Goal: Task Accomplishment & Management: Manage account settings

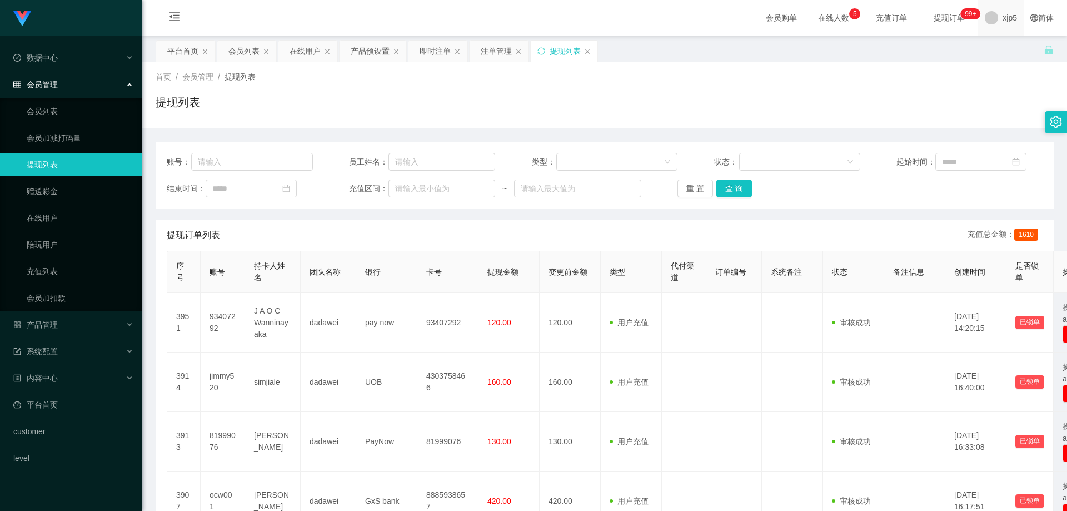
click at [1003, 25] on span "xjp5" at bounding box center [1010, 18] width 14 height 36
click at [997, 49] on div "平台首页 会员列表 在线用户 产品预设置 即时注单 注单管理 提现列表" at bounding box center [600, 59] width 888 height 38
click at [1002, 47] on span "退出登录" at bounding box center [1003, 48] width 31 height 9
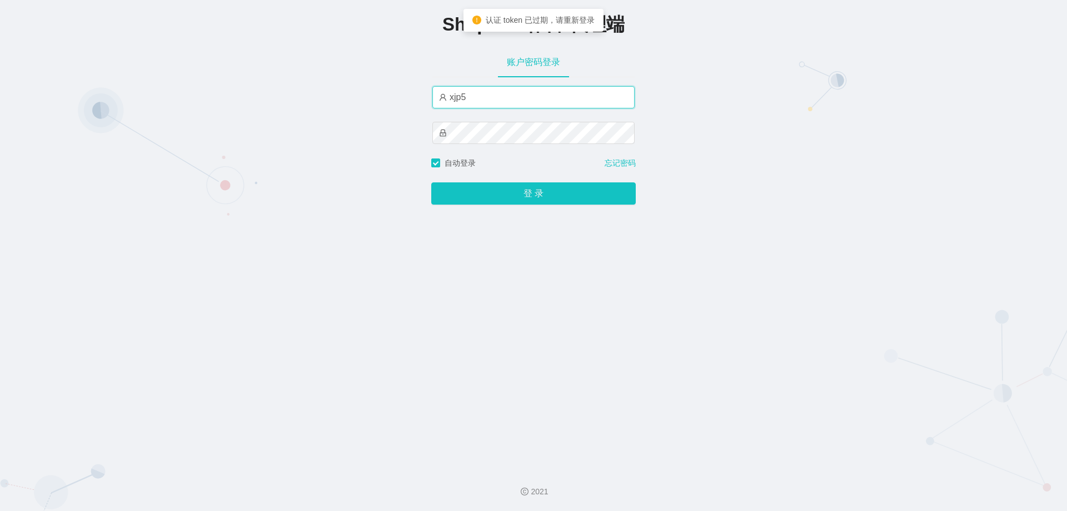
click at [547, 98] on input "xjp5" at bounding box center [533, 97] width 202 height 22
type input "xjp1"
click at [431, 182] on button "登 录" at bounding box center [533, 193] width 205 height 22
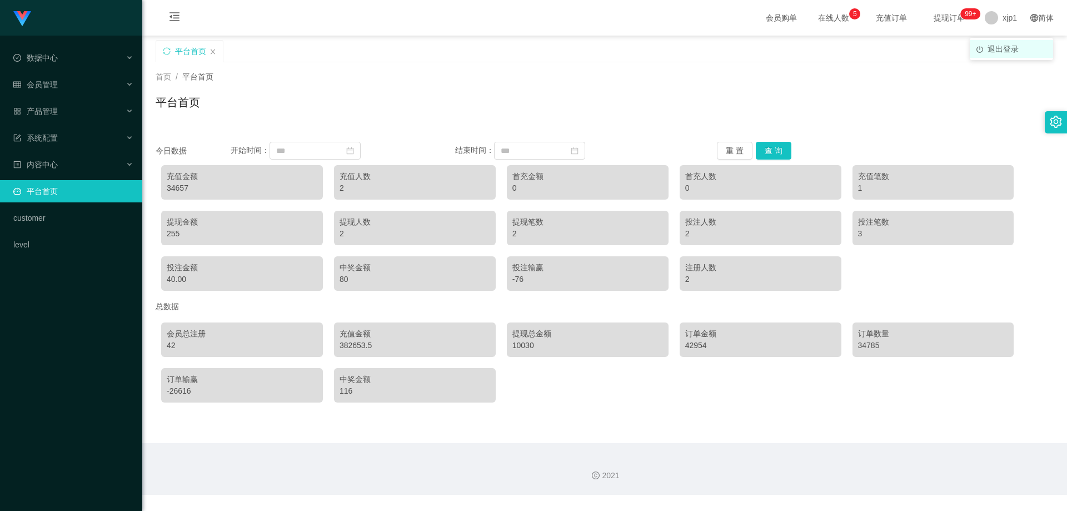
click at [998, 52] on span "退出登录" at bounding box center [1003, 48] width 31 height 9
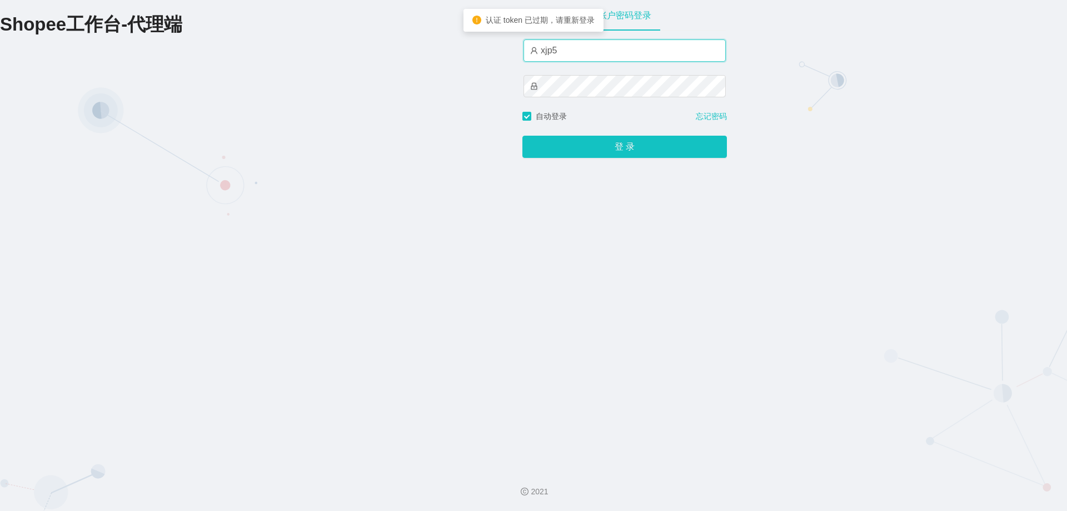
click at [576, 51] on input "xjp5" at bounding box center [625, 50] width 202 height 22
type input "xjp2"
click at [522, 136] on button "登 录" at bounding box center [624, 147] width 205 height 22
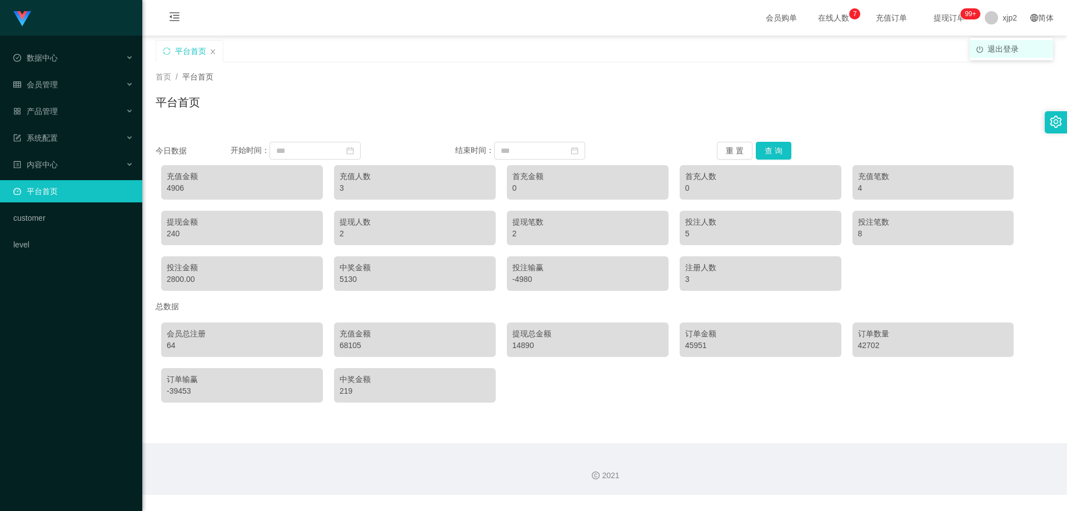
click at [999, 46] on span "退出登录" at bounding box center [1003, 48] width 31 height 9
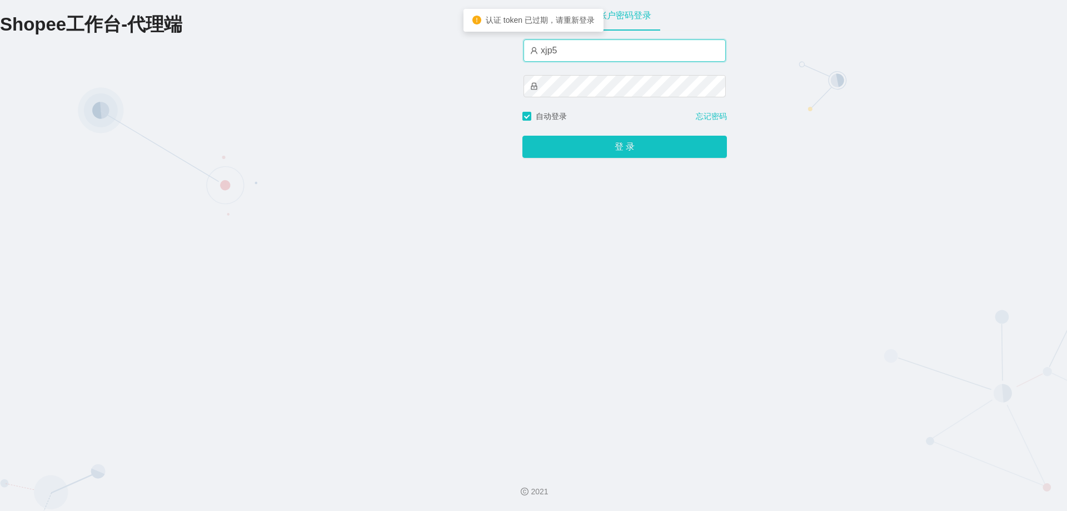
click at [561, 51] on input "xjp5" at bounding box center [625, 50] width 202 height 22
type input "xjp3"
click at [522, 136] on button "登 录" at bounding box center [624, 147] width 205 height 22
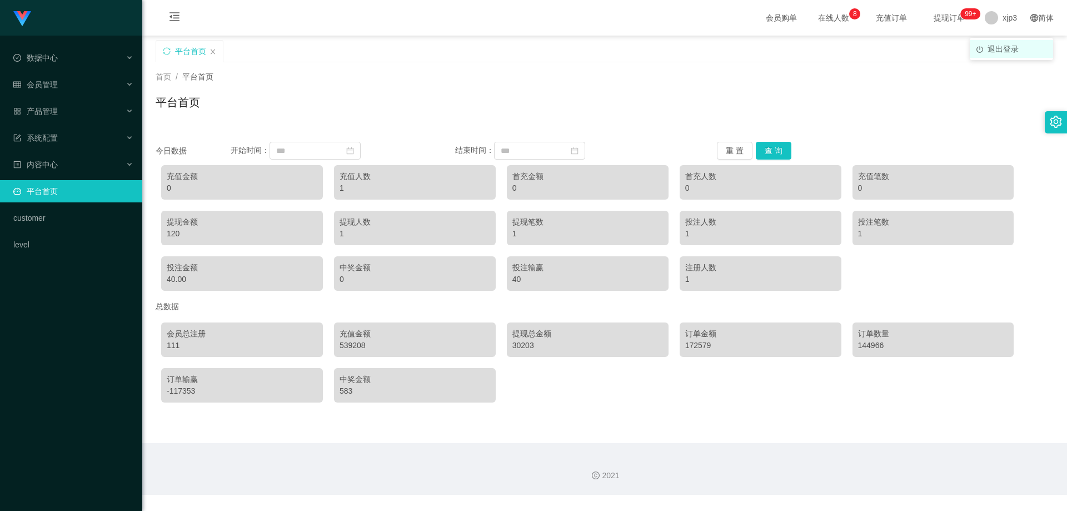
click at [1006, 49] on span "退出登录" at bounding box center [1003, 48] width 31 height 9
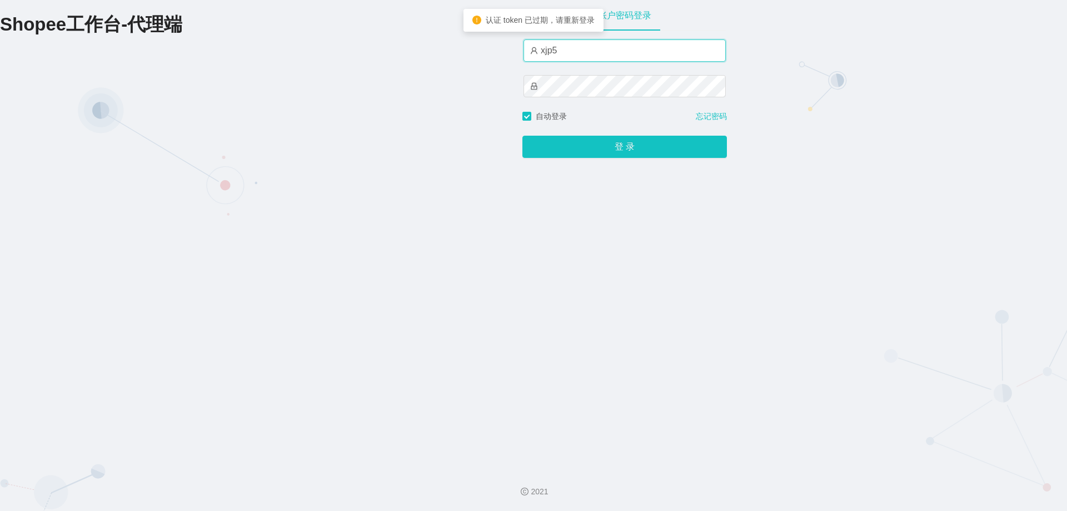
click at [610, 53] on input "xjp5" at bounding box center [625, 50] width 202 height 22
type input "xjp4"
click at [522, 136] on button "登 录" at bounding box center [624, 147] width 205 height 22
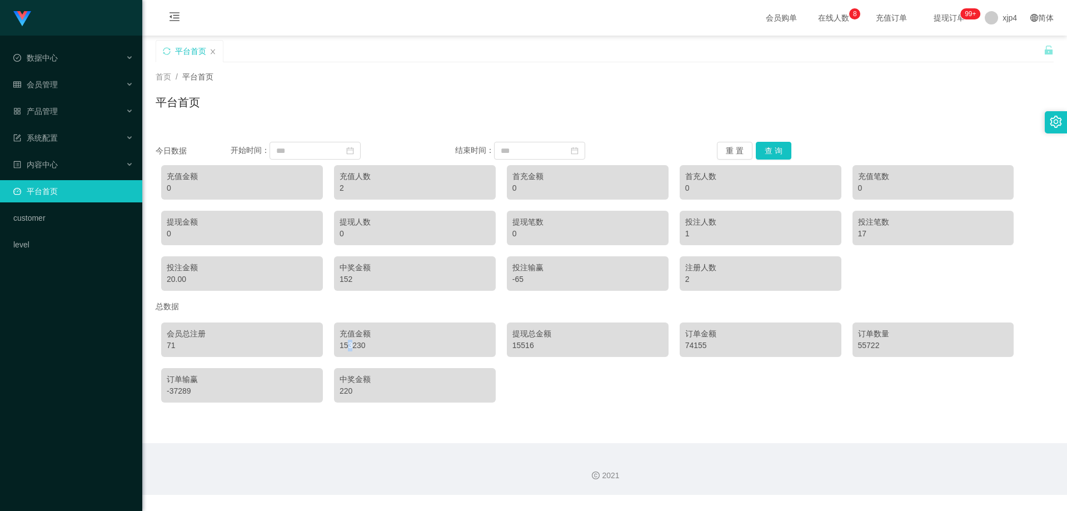
click at [346, 346] on div "153230" at bounding box center [415, 346] width 151 height 12
click at [357, 345] on div "153230" at bounding box center [415, 346] width 151 height 12
click at [993, 47] on span "退出登录" at bounding box center [1003, 48] width 31 height 9
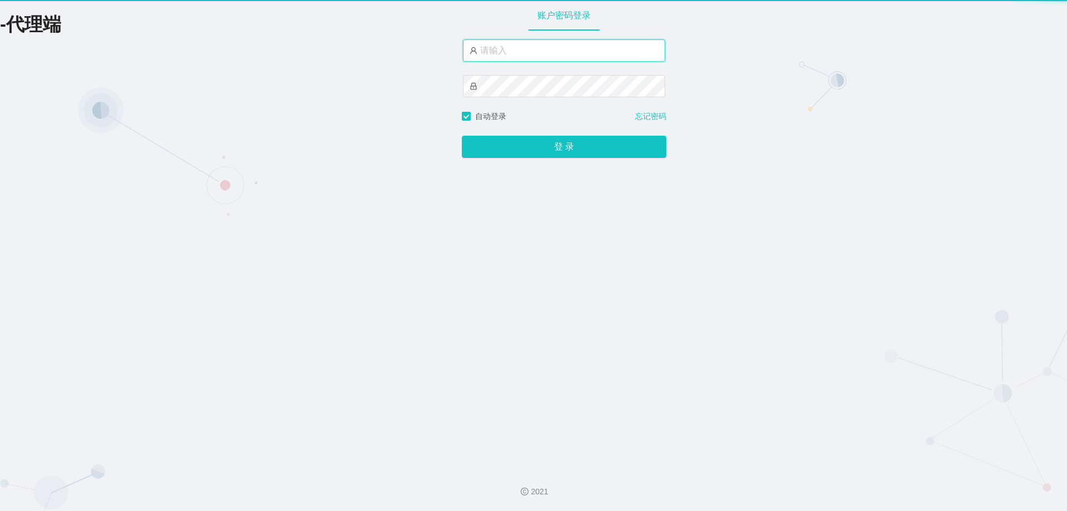
type input "xjp5"
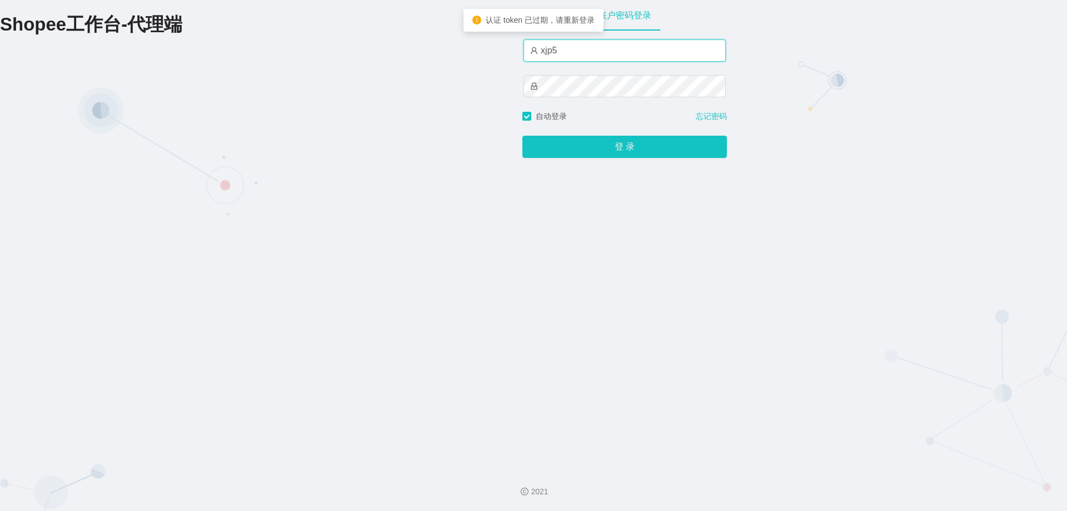
click at [569, 56] on input "xjp5" at bounding box center [625, 50] width 202 height 22
click at [522, 136] on button "登 录" at bounding box center [624, 147] width 205 height 22
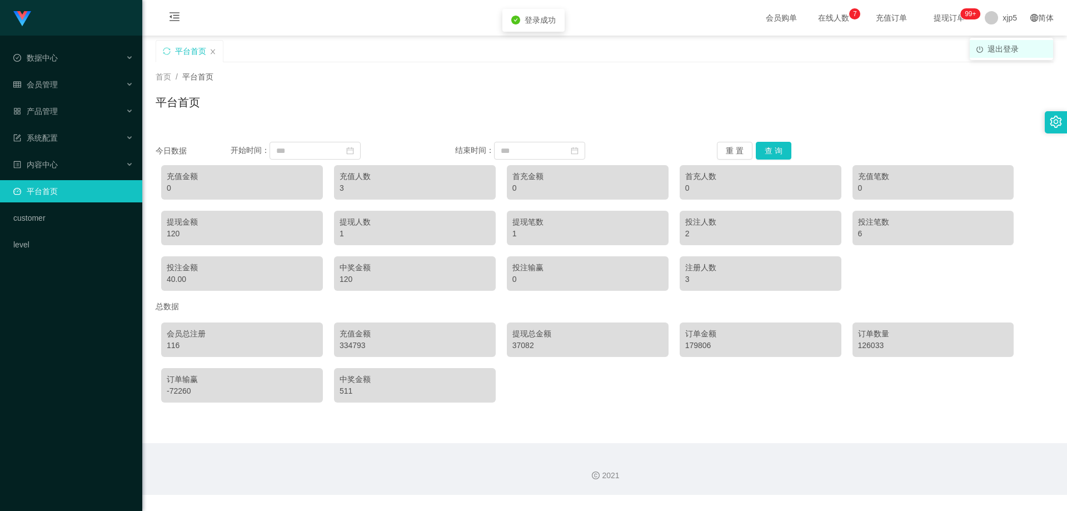
click at [997, 46] on span "退出登录" at bounding box center [1003, 48] width 31 height 9
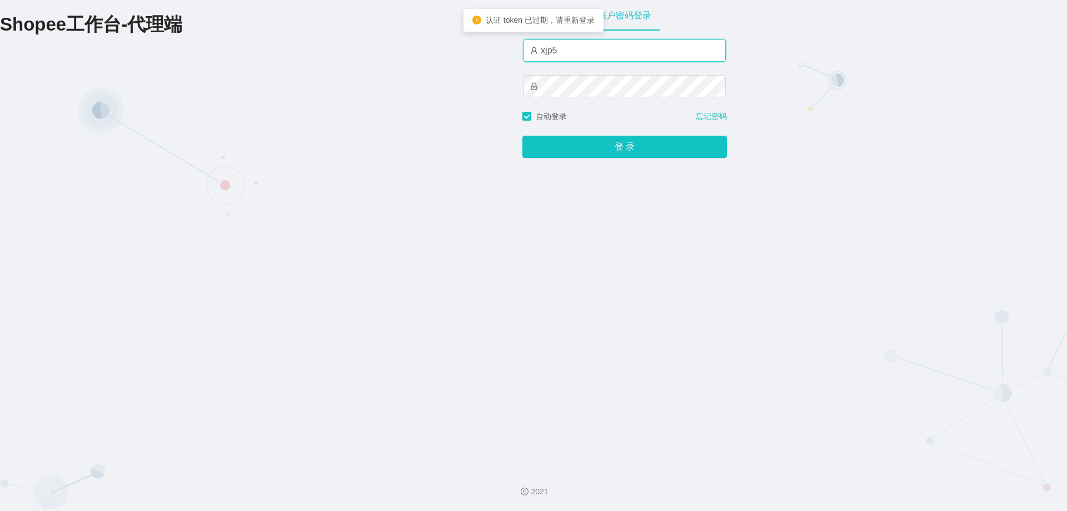
click at [607, 53] on input "xjp5" at bounding box center [625, 50] width 202 height 22
type input "xjp6"
click at [522, 136] on button "登 录" at bounding box center [624, 147] width 205 height 22
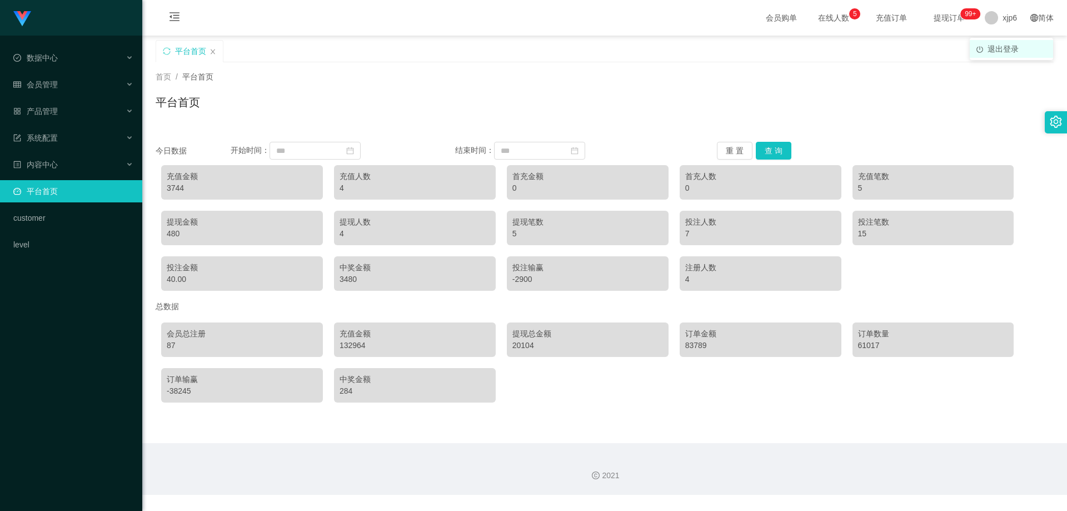
click at [998, 47] on span "退出登录" at bounding box center [1003, 48] width 31 height 9
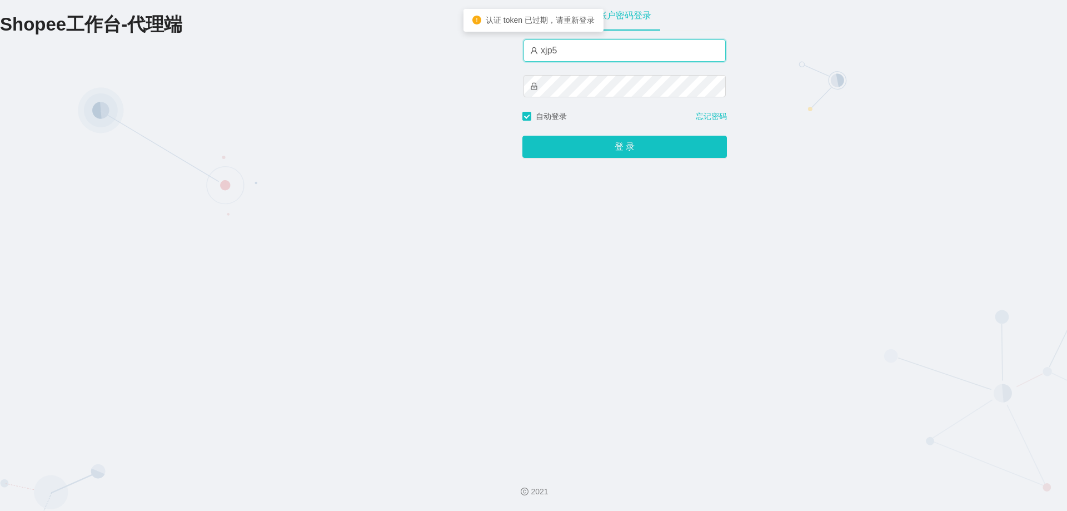
click at [565, 44] on input "xjp5" at bounding box center [625, 50] width 202 height 22
click at [522, 136] on button "登 录" at bounding box center [624, 147] width 205 height 22
click at [595, 57] on input "xjp7" at bounding box center [625, 50] width 202 height 22
type input "xjp8"
click at [522, 136] on button "登 录" at bounding box center [624, 147] width 205 height 22
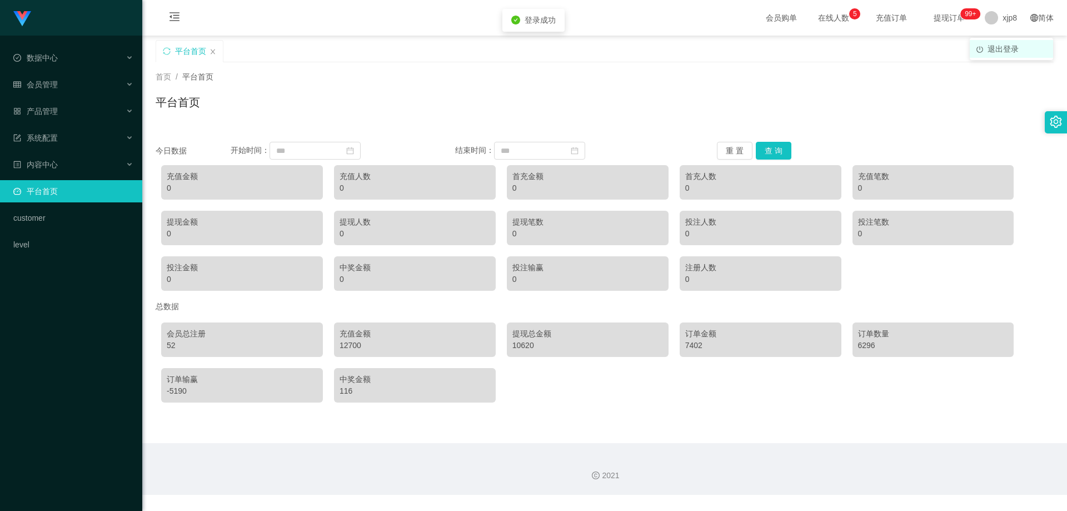
click at [989, 52] on span "退出登录" at bounding box center [1003, 48] width 31 height 9
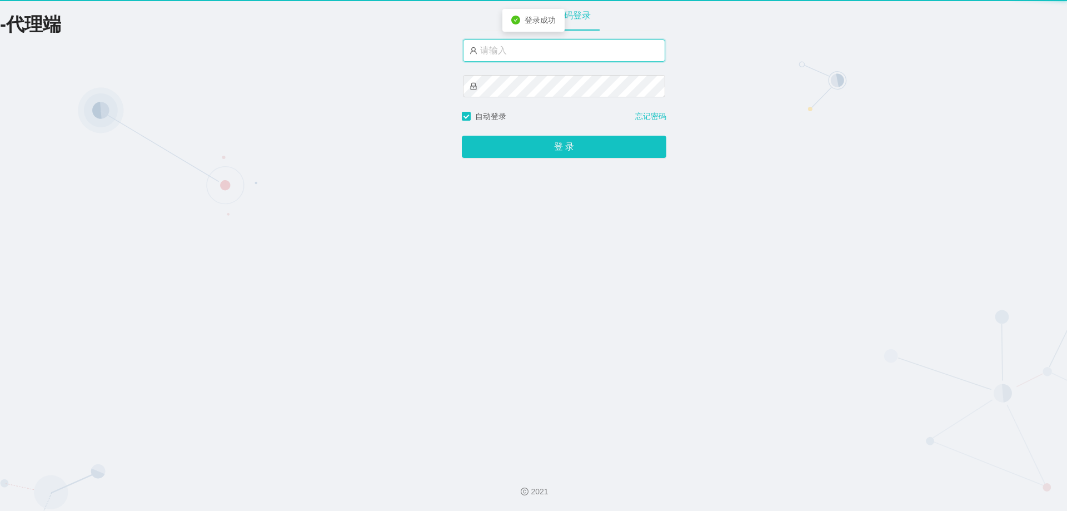
type input "xjp5"
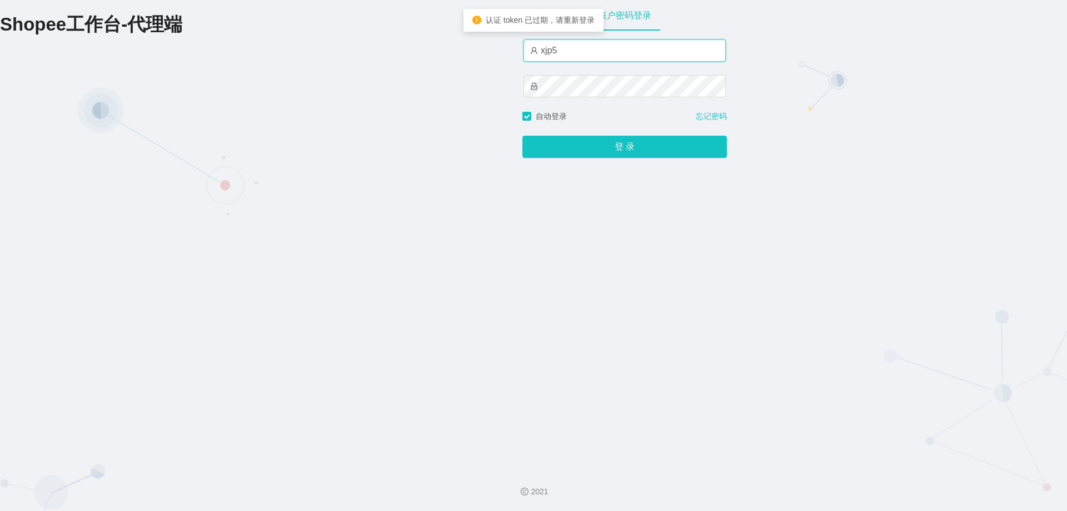
click at [632, 59] on input "xjp5" at bounding box center [625, 50] width 202 height 22
click at [522, 136] on button "登 录" at bounding box center [624, 147] width 205 height 22
